Goal: Complete application form

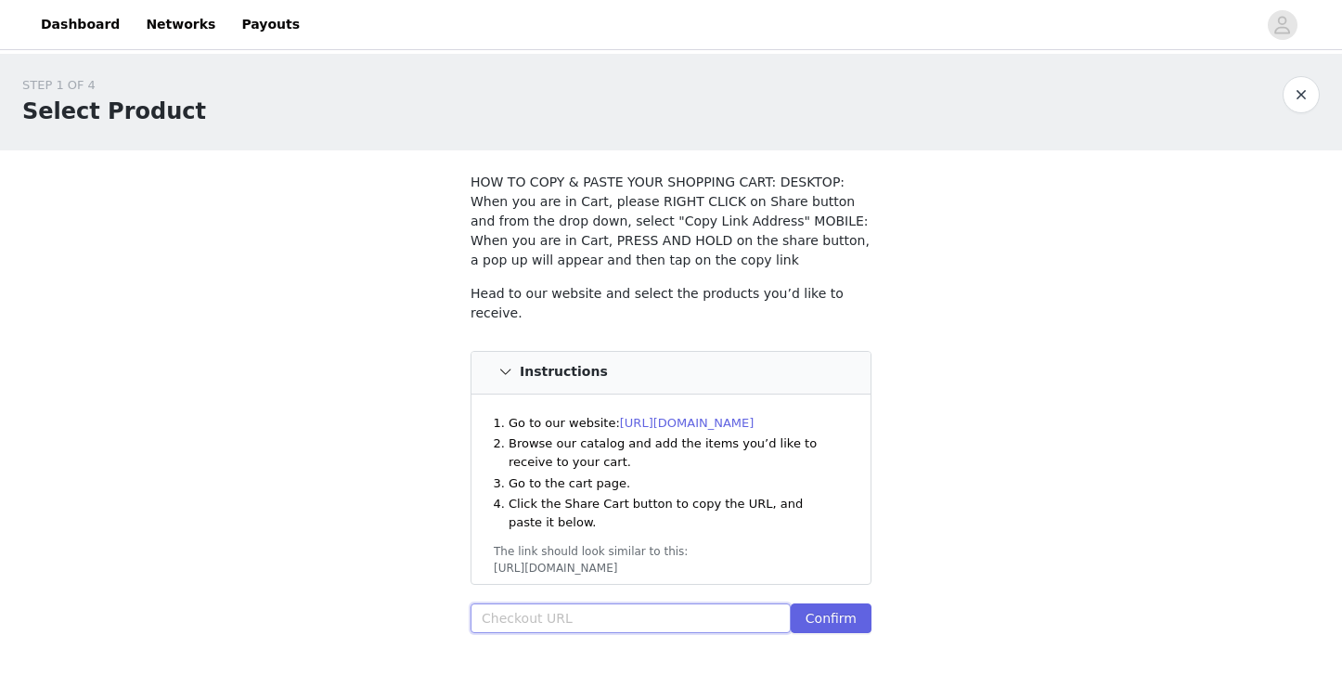
paste input "[URL][DOMAIN_NAME]"
type input "[URL][DOMAIN_NAME]"
click at [822, 617] on button "Confirm" at bounding box center [831, 618] width 81 height 30
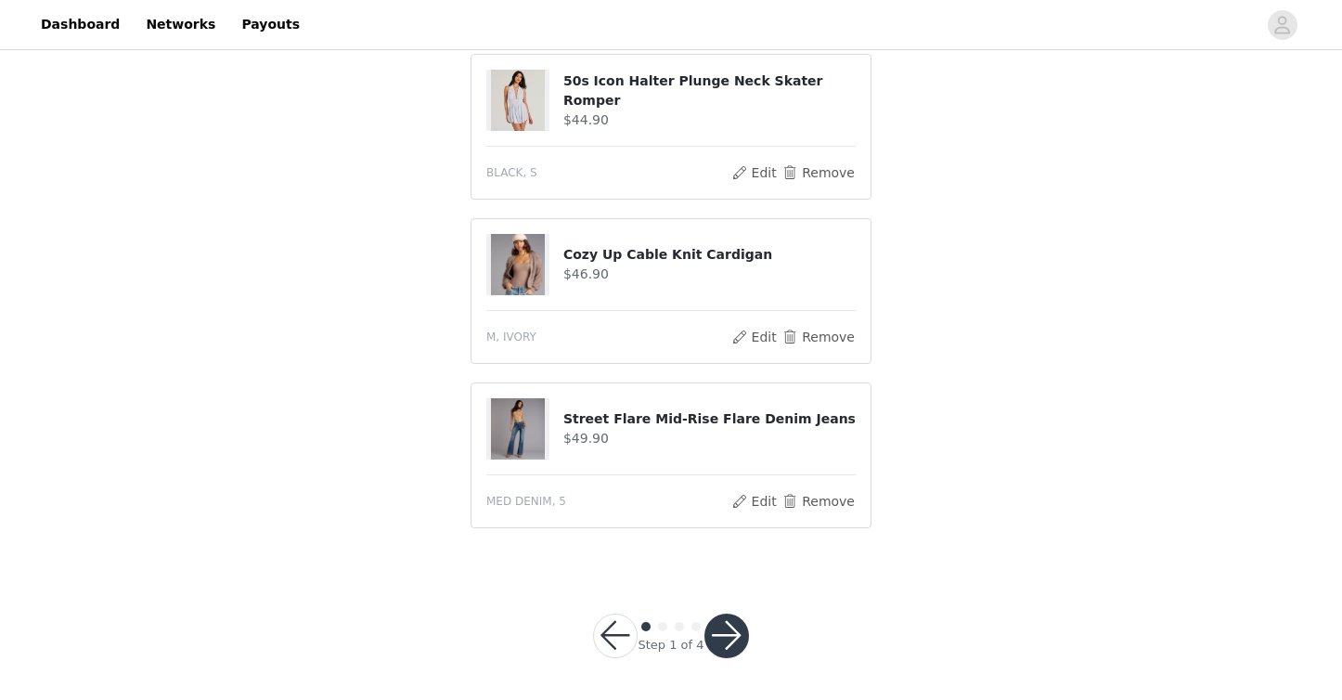
scroll to position [1079, 0]
click at [728, 628] on button "button" at bounding box center [727, 637] width 45 height 45
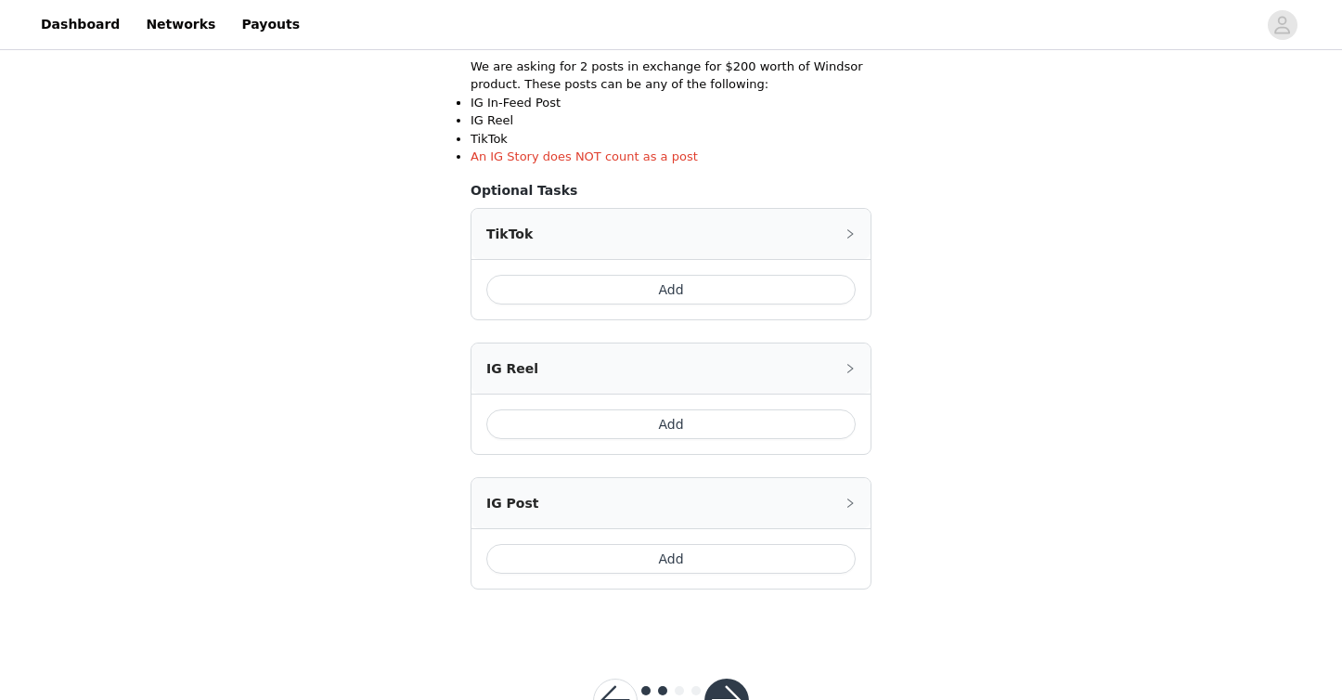
scroll to position [356, 0]
click at [650, 280] on button "Add" at bounding box center [670, 288] width 369 height 30
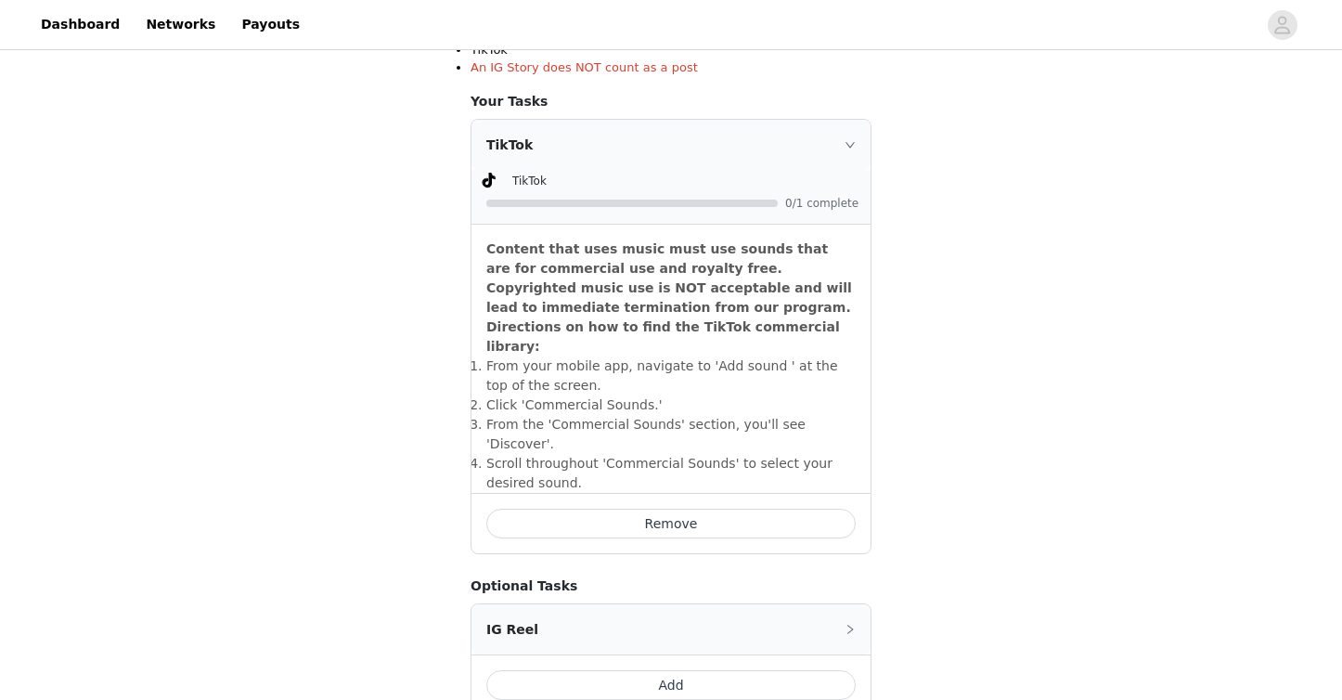
scroll to position [412, 0]
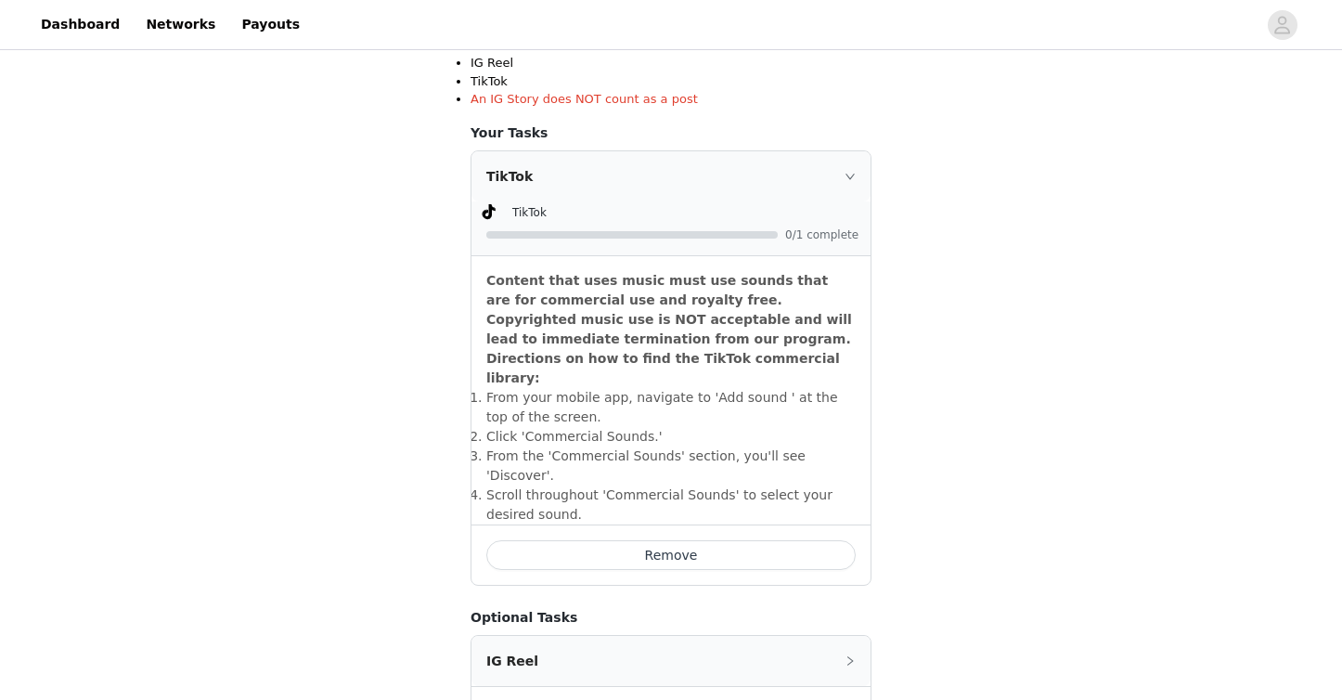
click at [702, 234] on div at bounding box center [631, 234] width 291 height 7
click at [650, 539] on button "Remove" at bounding box center [670, 554] width 369 height 30
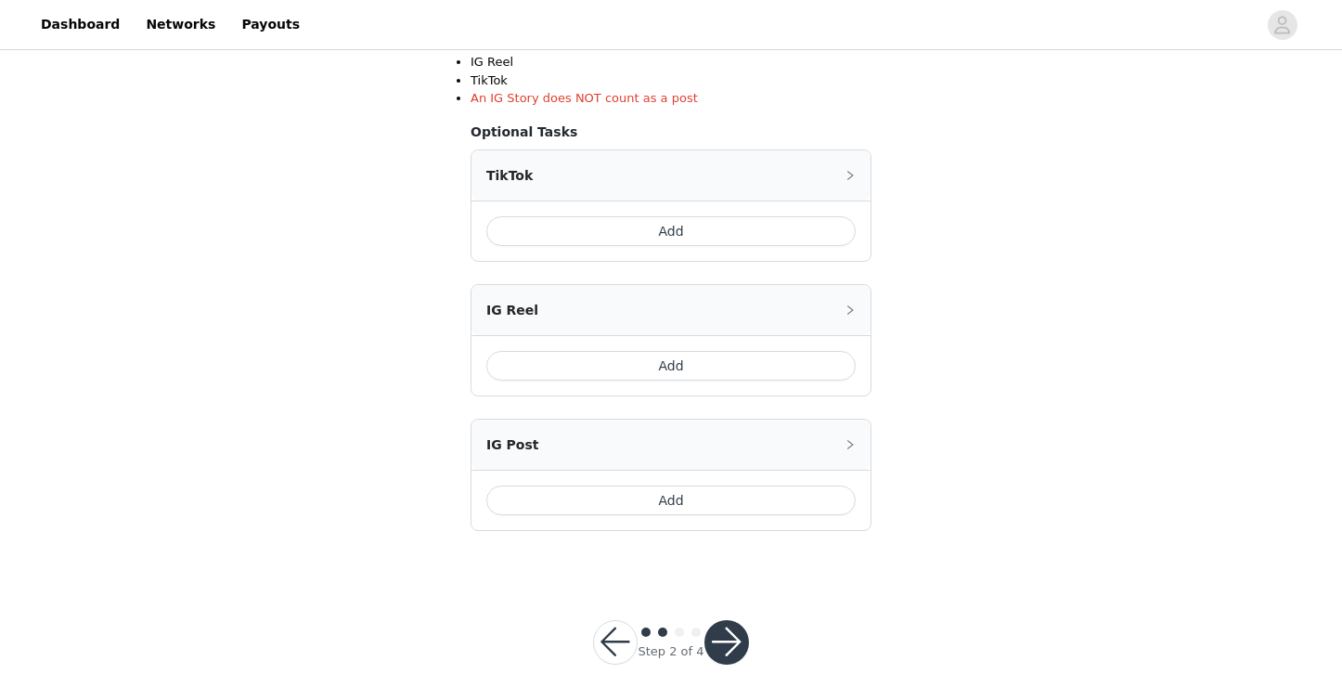
click at [692, 509] on button "Add" at bounding box center [670, 501] width 369 height 30
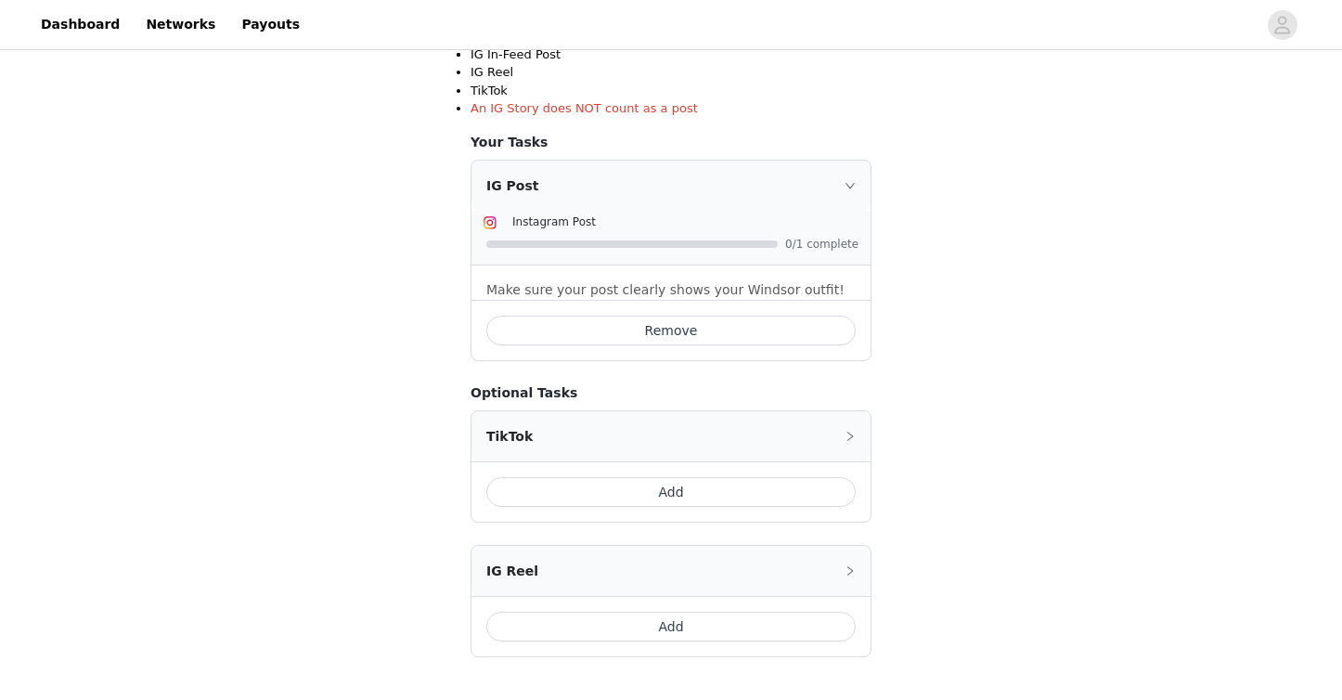
scroll to position [390, 0]
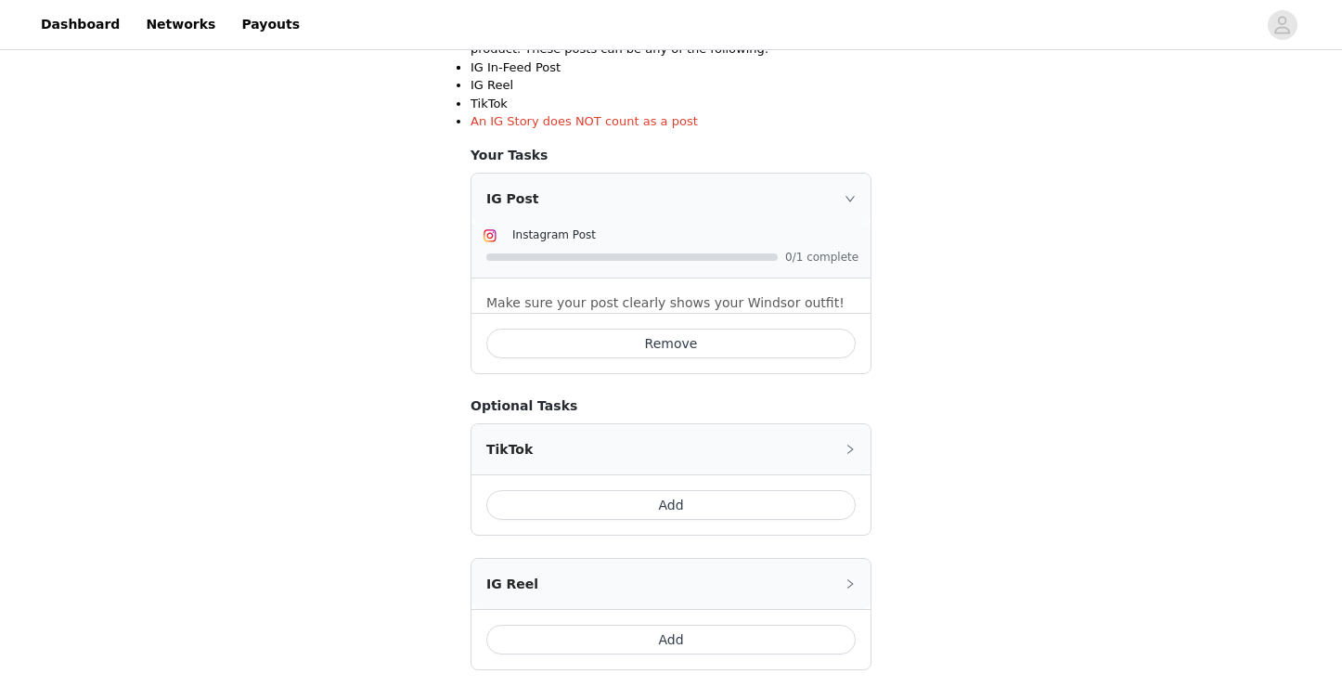
click at [886, 147] on section "Include the following in your post Hashtag in the captions: #windsorambassador …" at bounding box center [671, 237] width 446 height 954
click at [850, 193] on icon "icon: right" at bounding box center [850, 198] width 11 height 11
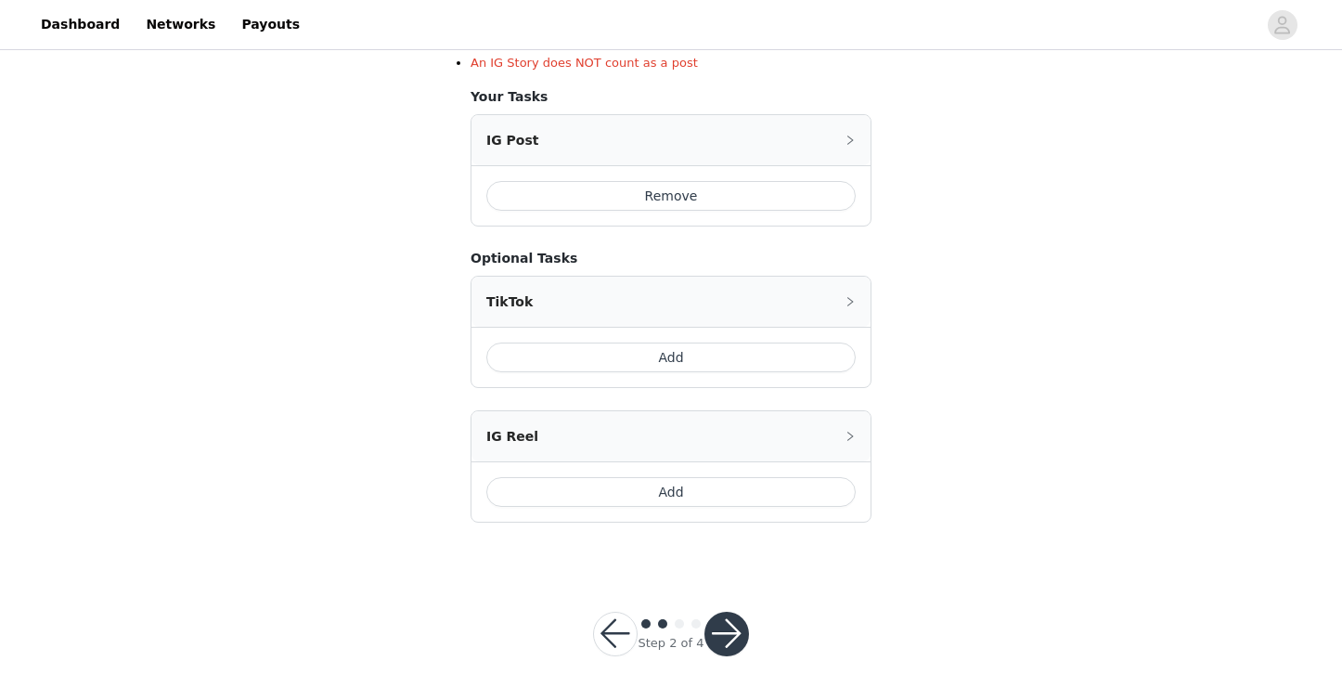
scroll to position [447, 0]
click at [725, 632] on button "button" at bounding box center [727, 635] width 45 height 45
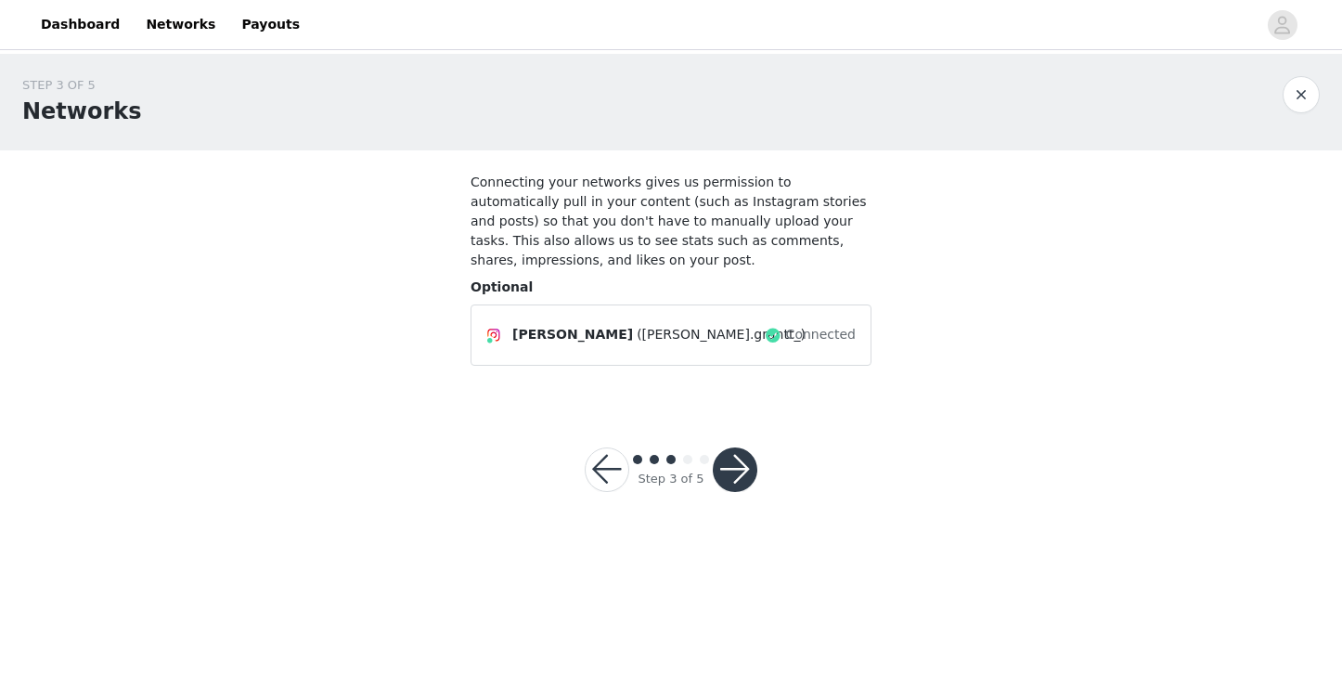
click at [744, 467] on button "button" at bounding box center [735, 469] width 45 height 45
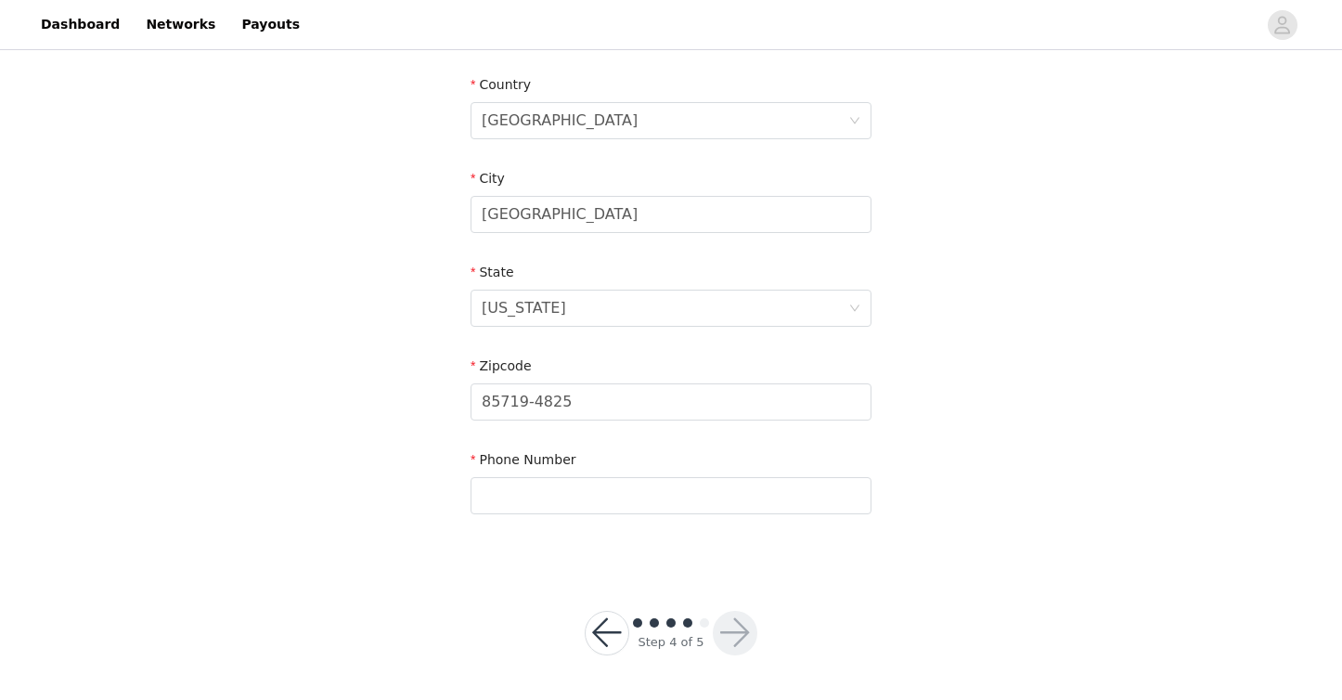
scroll to position [565, 0]
type input "9252144168"
click at [923, 584] on div "STEP 4 OF 5 Shipping Information Email [EMAIL_ADDRESS][DOMAIN_NAME] First Name …" at bounding box center [671, 94] width 1342 height 1212
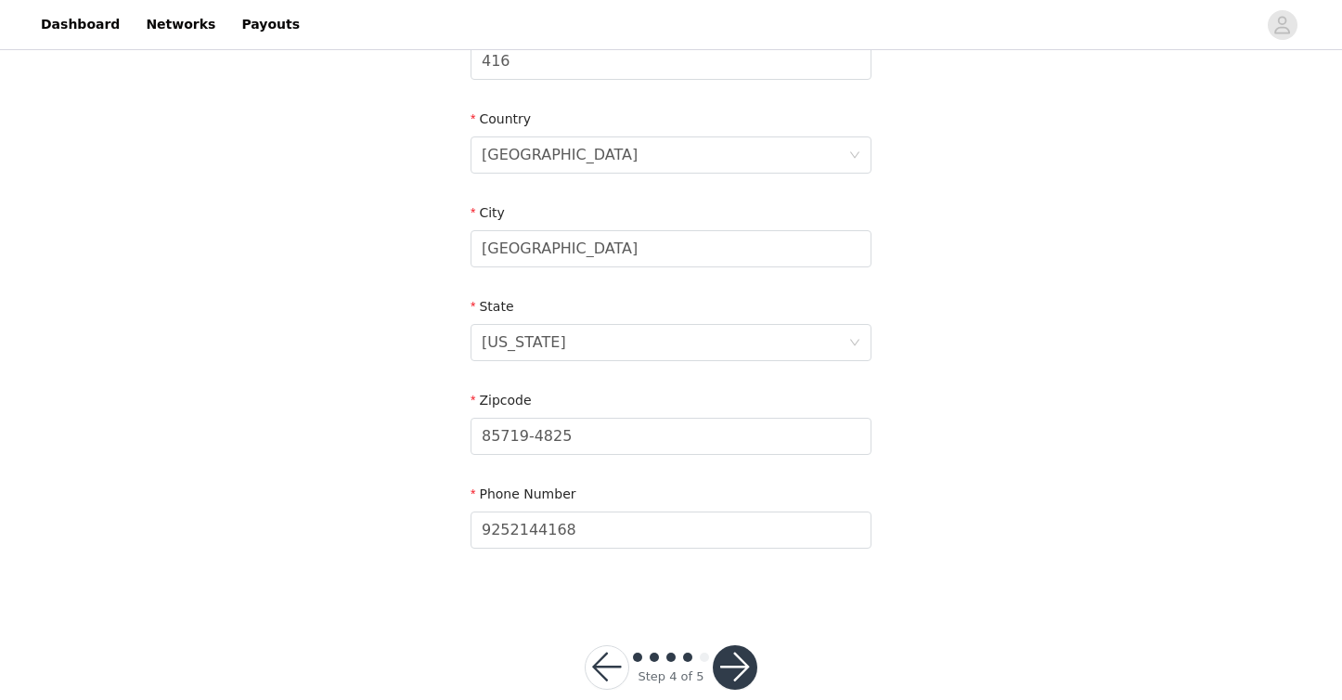
scroll to position [534, 0]
click at [736, 650] on button "button" at bounding box center [735, 665] width 45 height 45
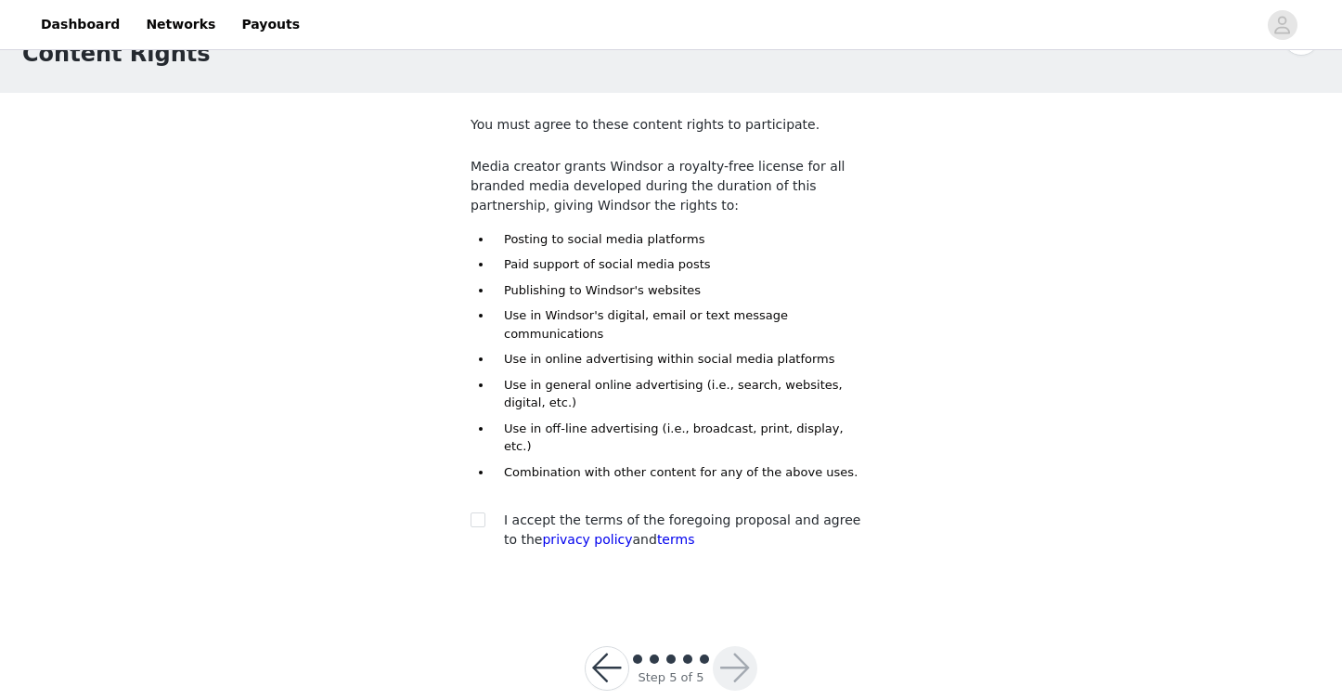
scroll to position [56, 0]
click at [478, 514] on span at bounding box center [478, 521] width 15 height 15
click at [478, 514] on input "checkbox" at bounding box center [477, 520] width 13 height 13
checkbox input "true"
click at [724, 648] on button "button" at bounding box center [735, 670] width 45 height 45
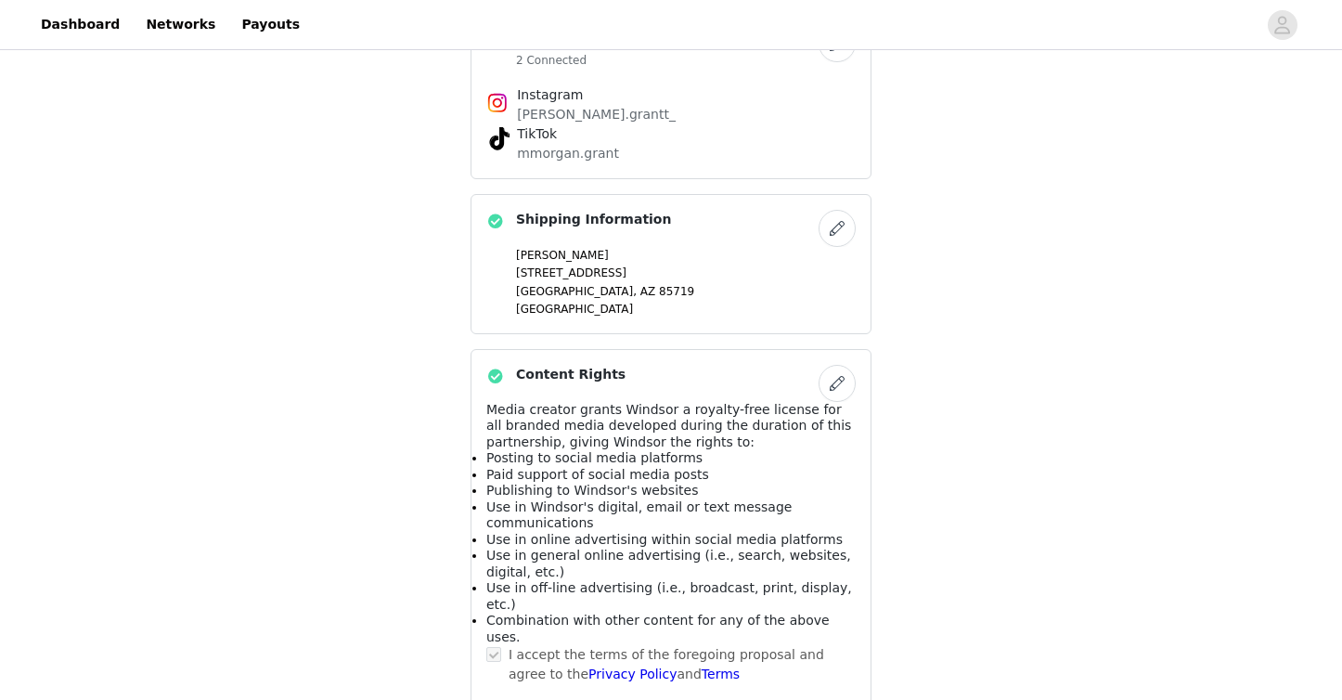
scroll to position [1341, 0]
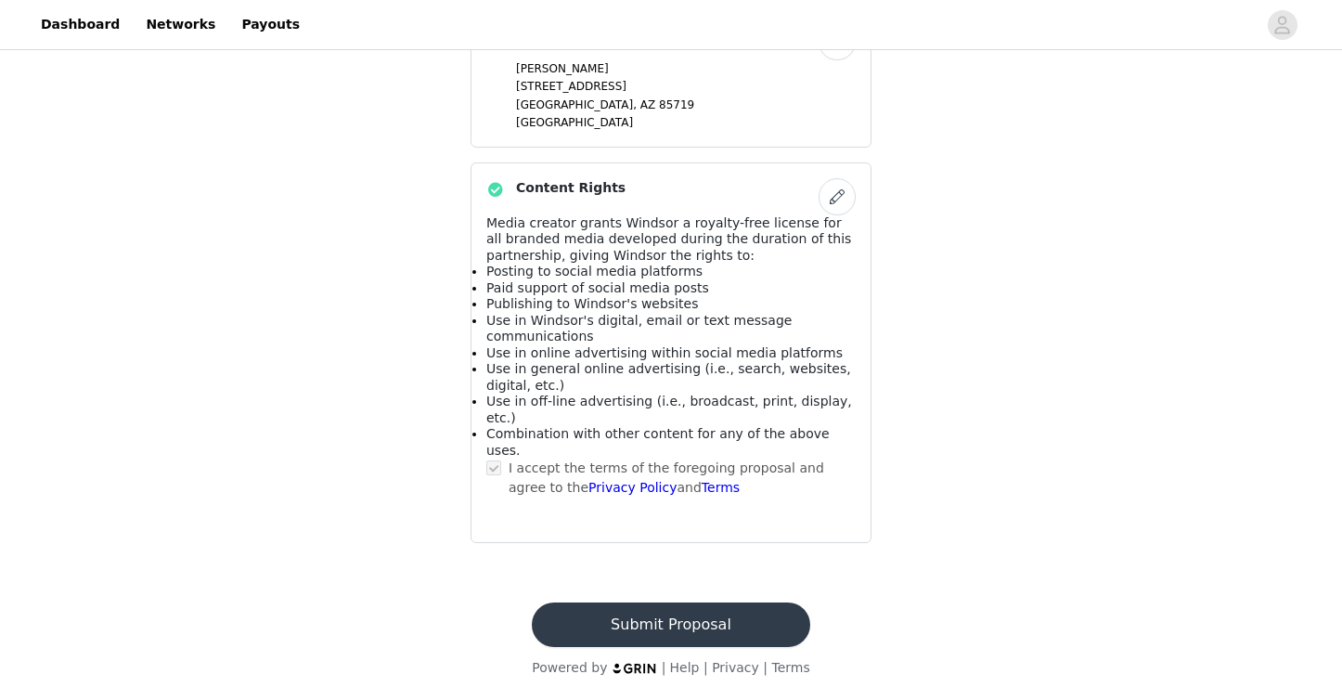
click at [644, 631] on button "Submit Proposal" at bounding box center [671, 624] width 278 height 45
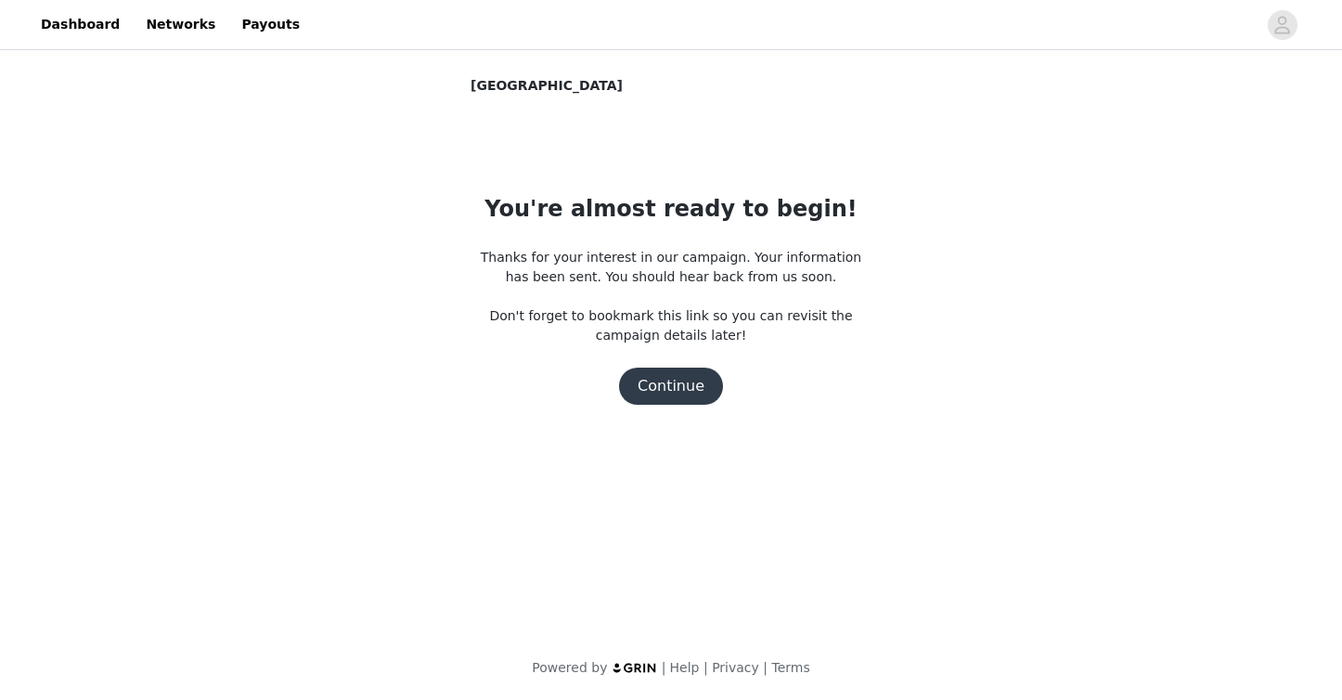
scroll to position [0, 0]
click at [681, 389] on button "Continue" at bounding box center [671, 386] width 104 height 37
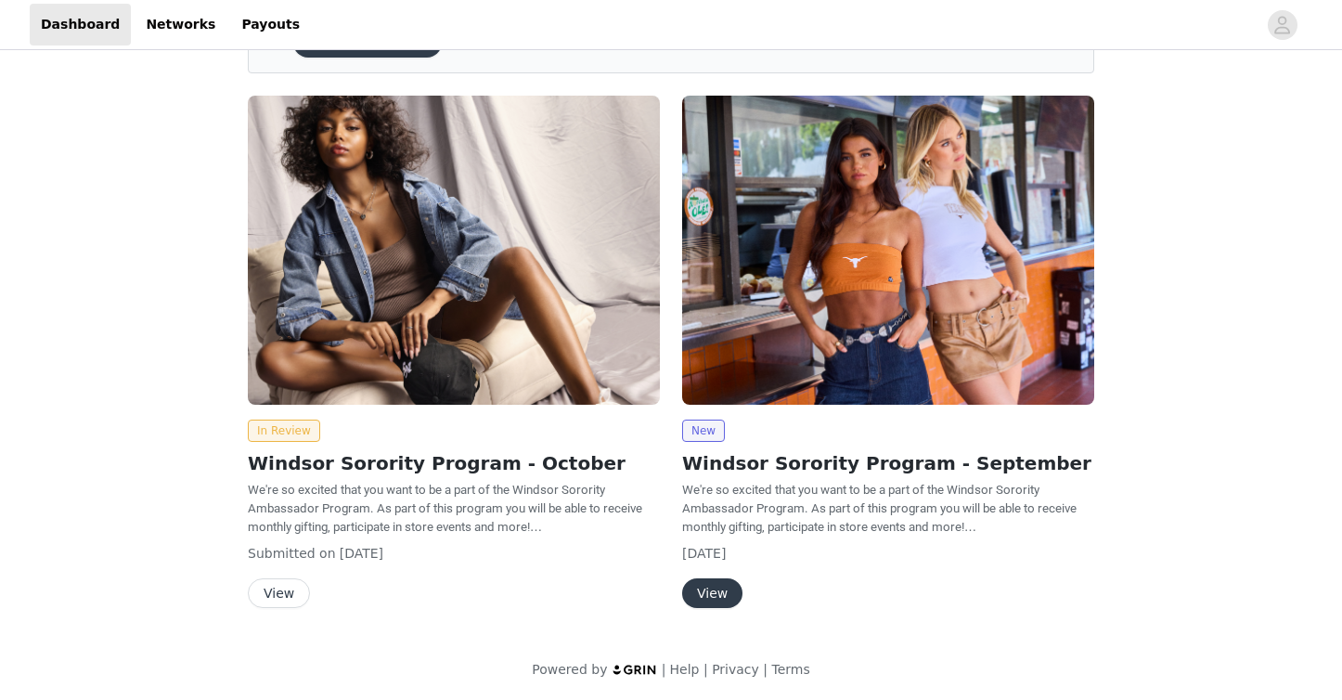
scroll to position [111, 0]
